Goal: Information Seeking & Learning: Learn about a topic

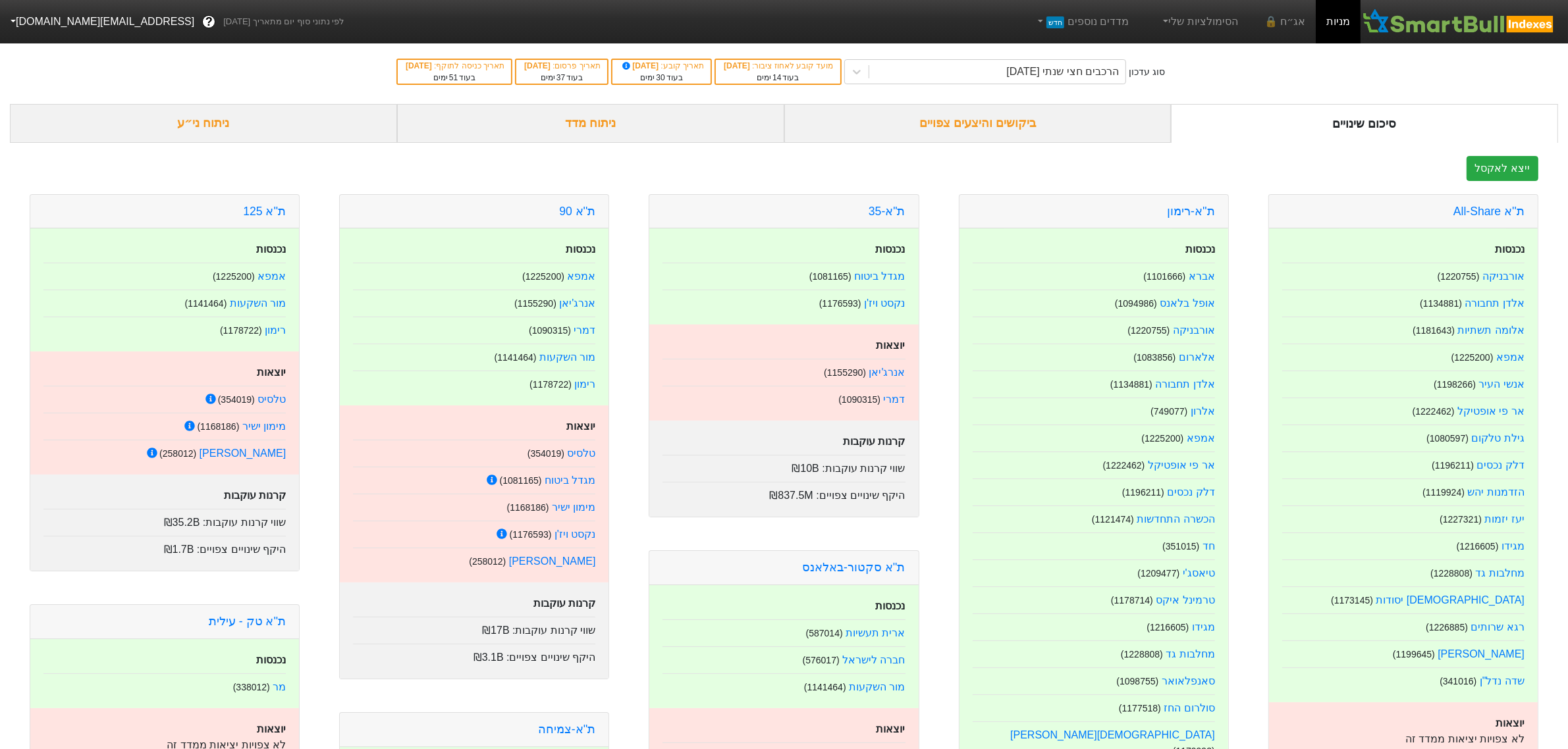
click at [186, 129] on div "ניתוח ני״ע" at bounding box center [204, 123] width 387 height 39
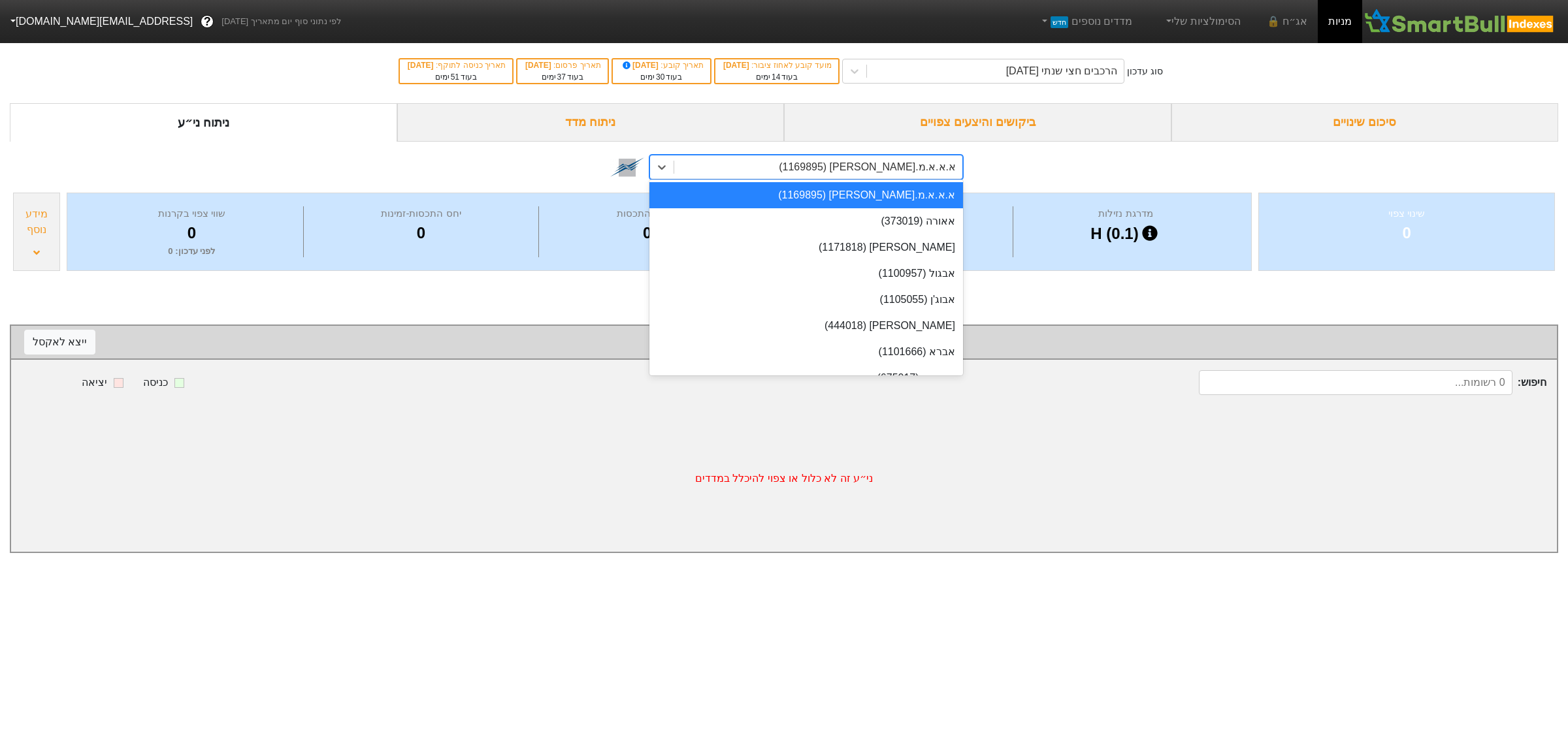
click at [857, 175] on div "א.א.א.מ.[PERSON_NAME] (1169895)" at bounding box center [867, 168] width 177 height 16
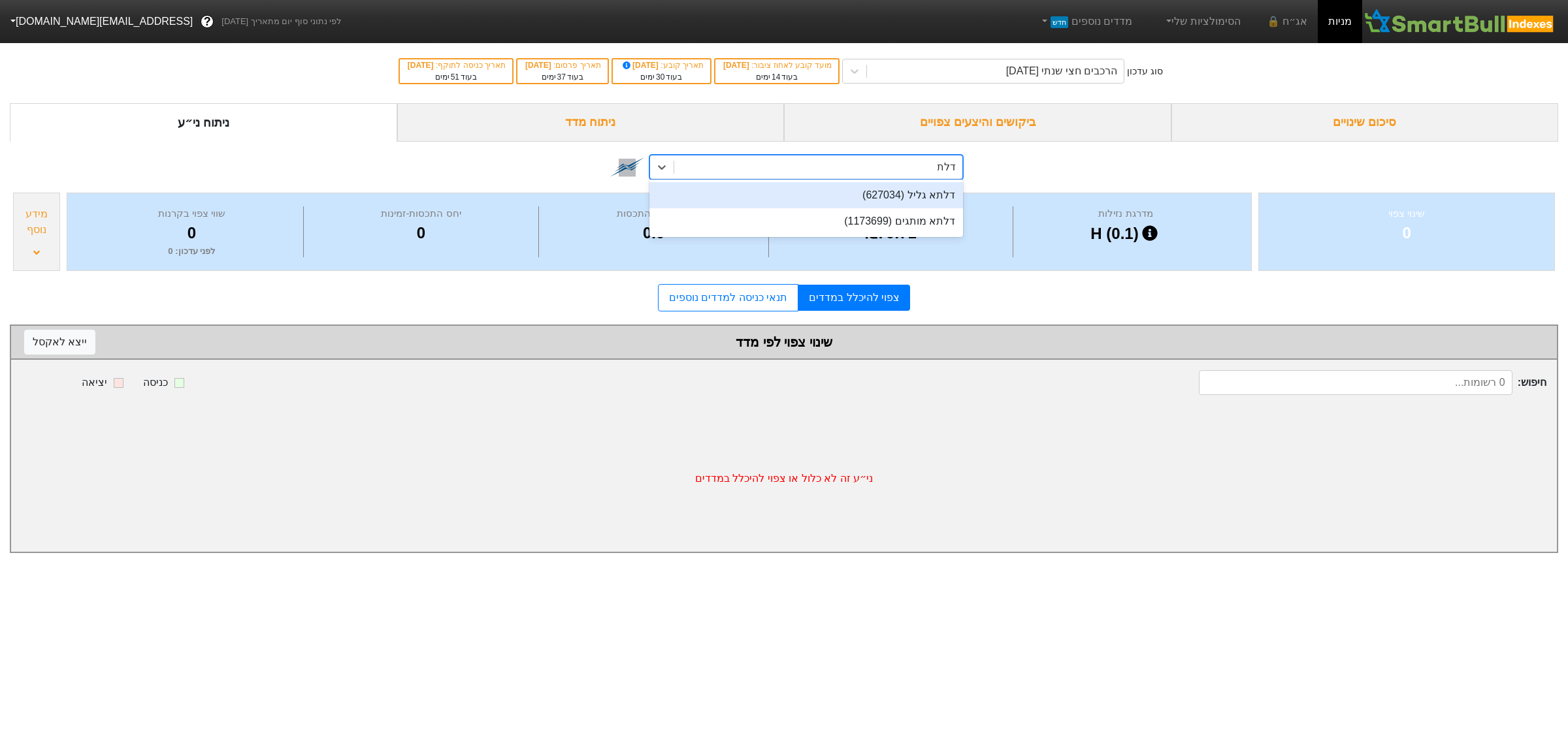
type input "דלתא"
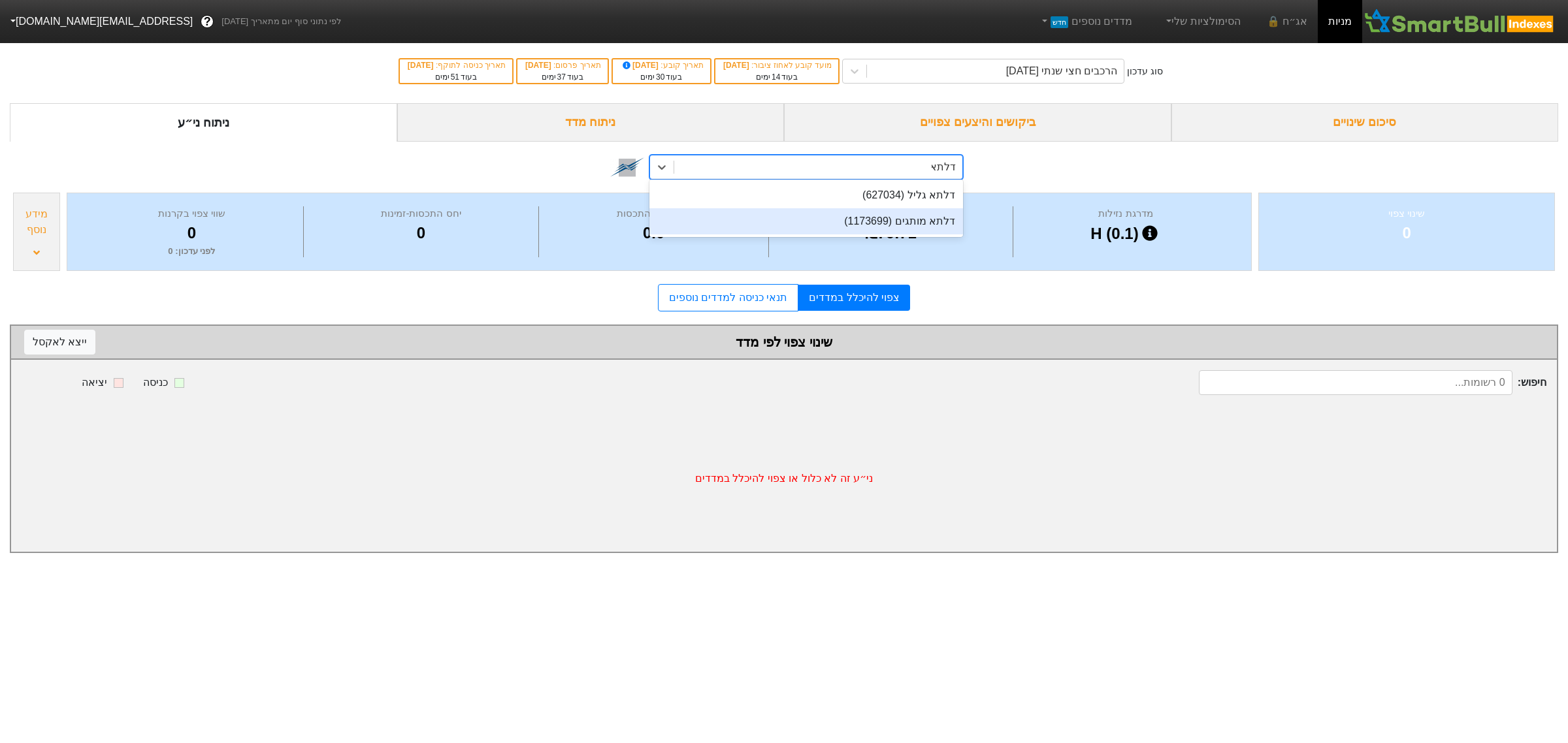
click at [907, 223] on div "דלתא מותגים (1173699)" at bounding box center [806, 221] width 313 height 26
